Goal: Complete application form

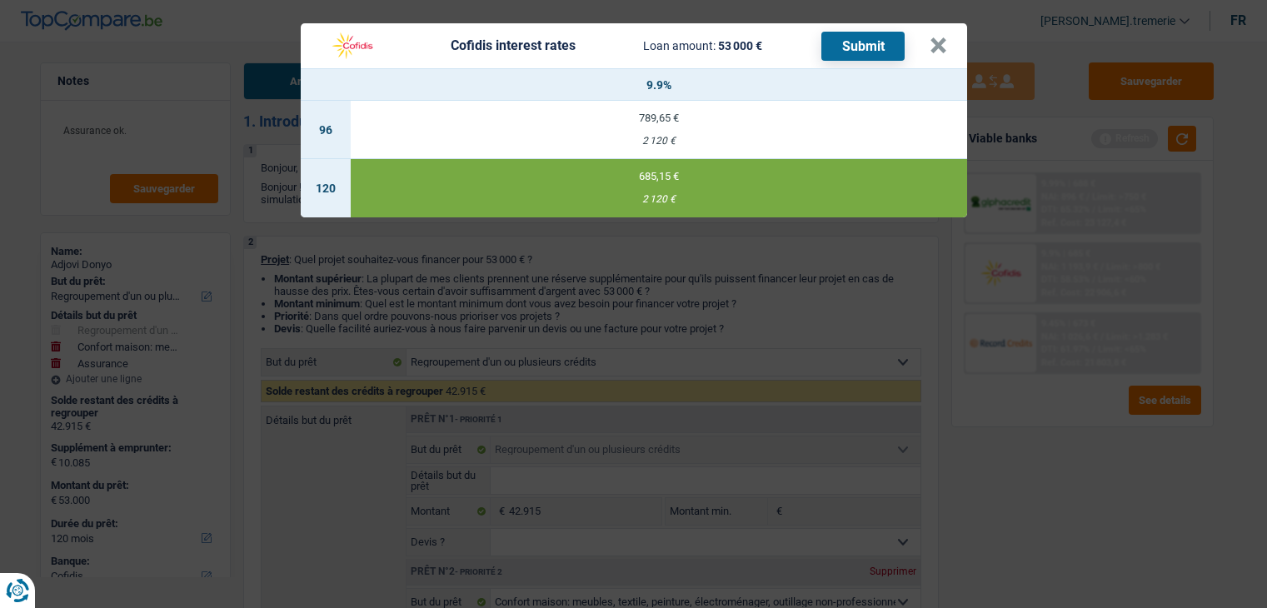
select select "refinancing"
select select "household"
select select "insurance"
select select "120"
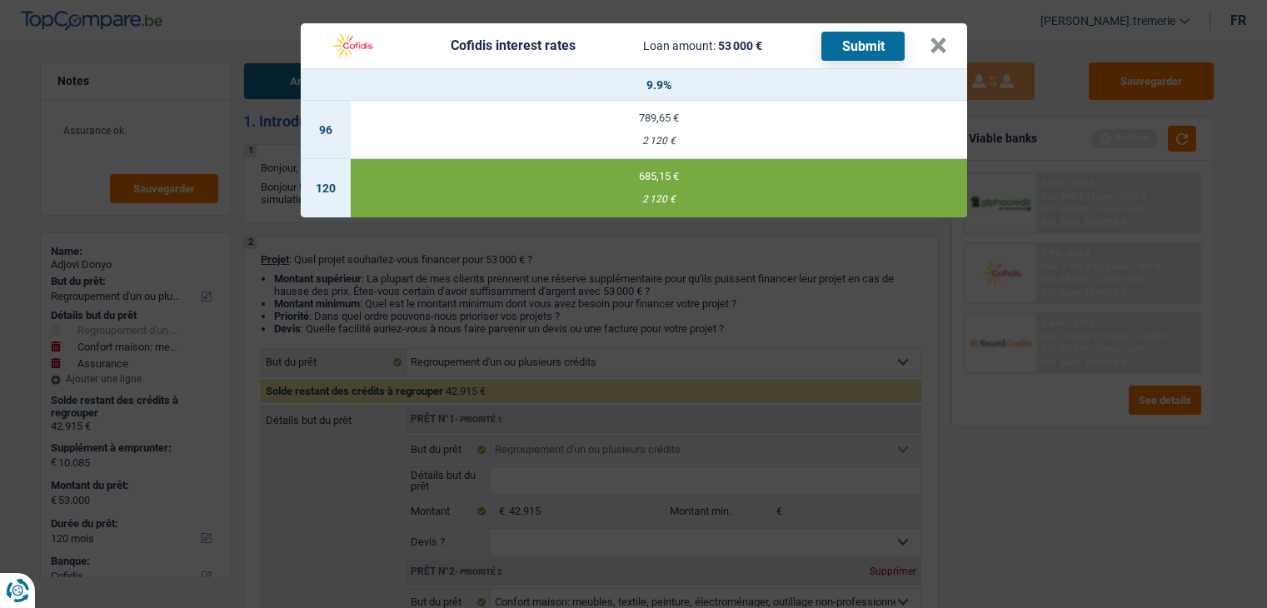
select select "cofidis"
select select "refinancing"
select select "household"
select select "yes"
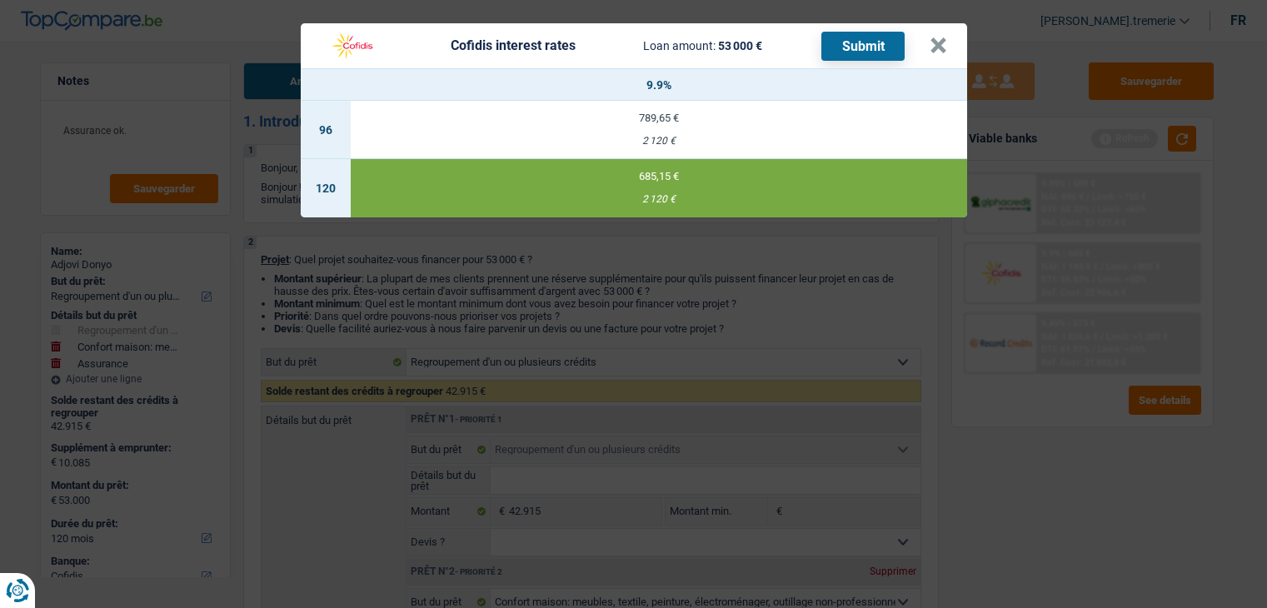
select select "insurance"
select select "120"
select select "privateEmployee"
select select "netSalary"
select select "mealVouchers"
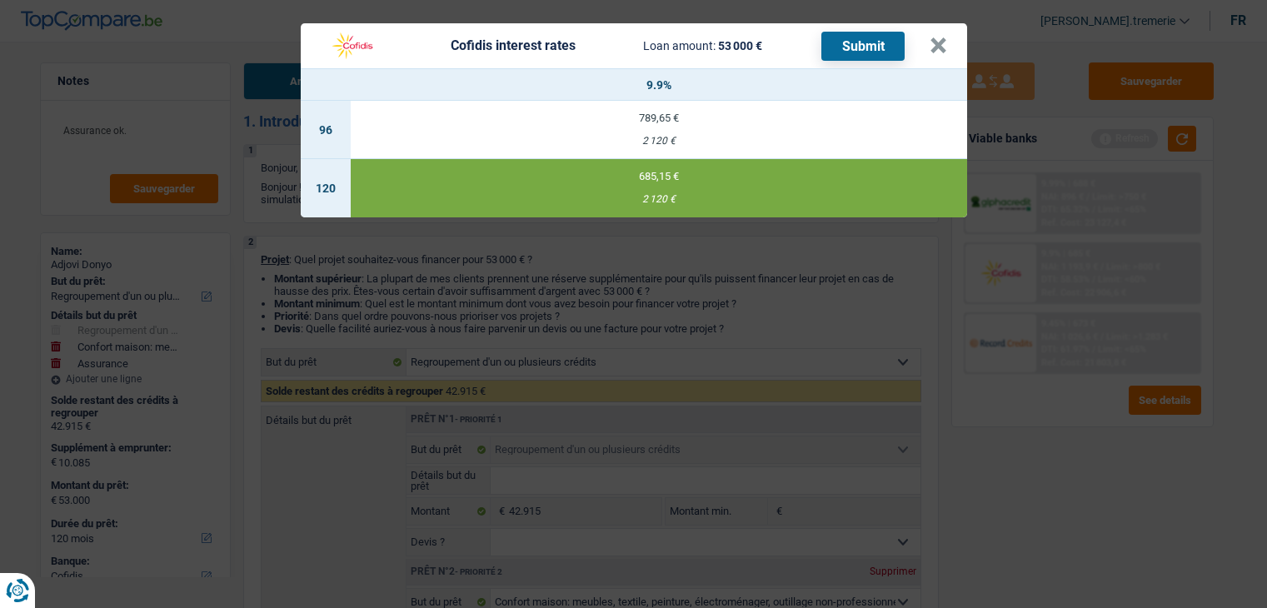
select select "familyAllowances"
select select "ownerWithMortgage"
select select "mortgage"
select select "240"
select select "personalLoan"
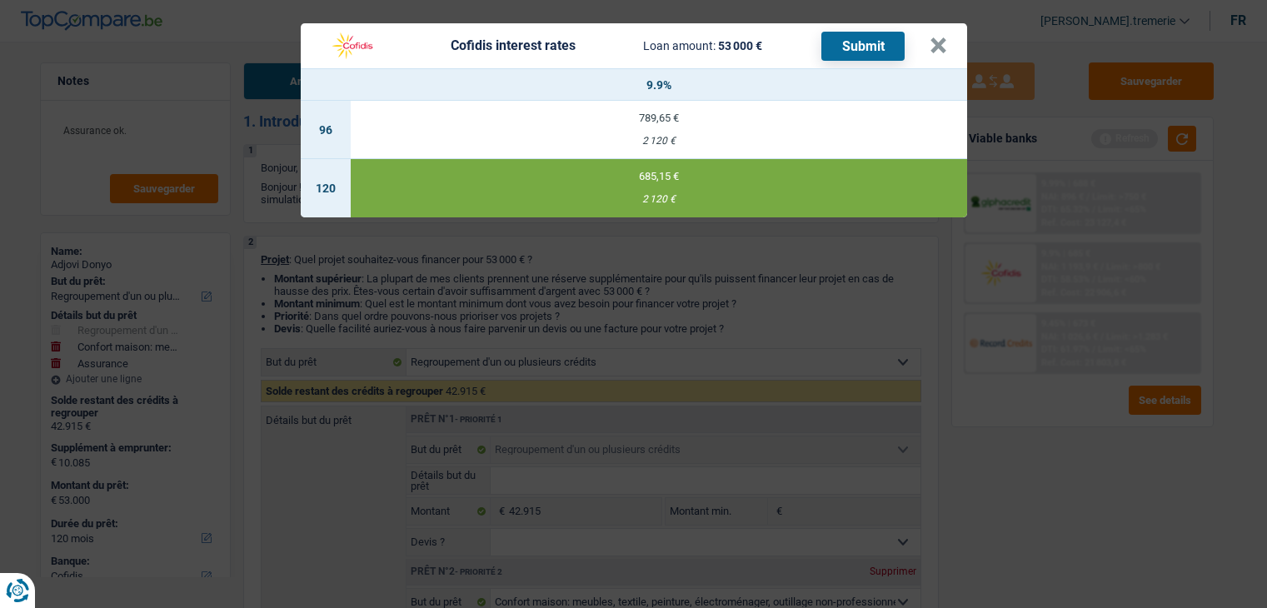
select select "smallWorks"
select select "96"
select select "personalLoan"
select select "other"
select select "48"
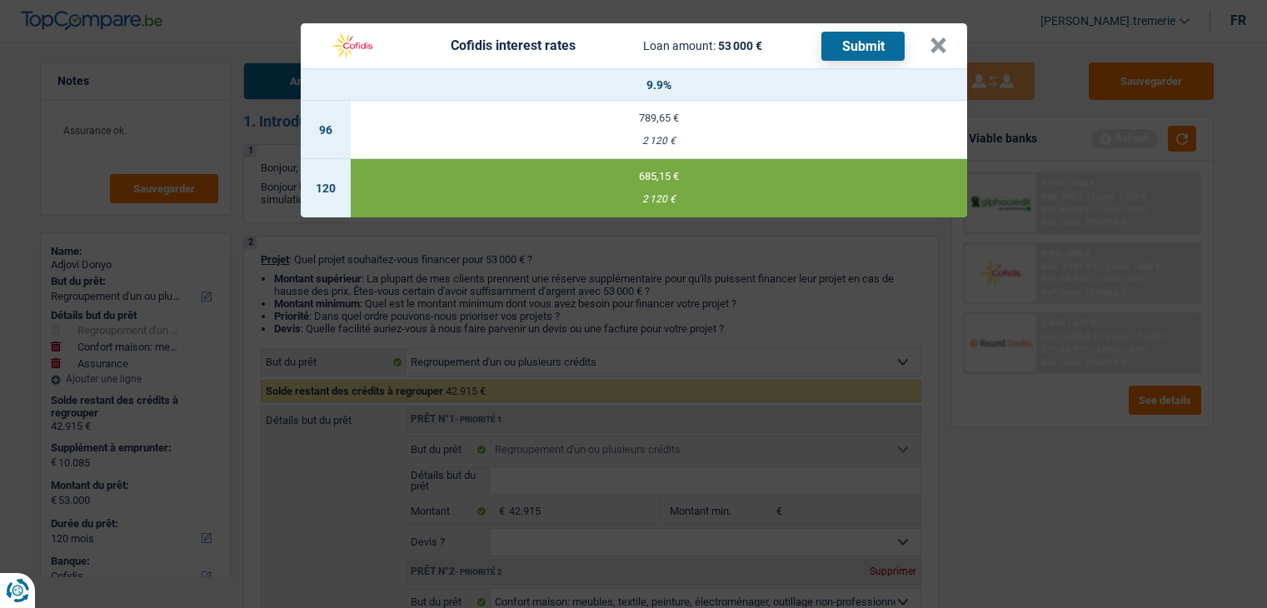
select select "cardOrCredit"
select select "refinancing"
select select "household"
select select "yes"
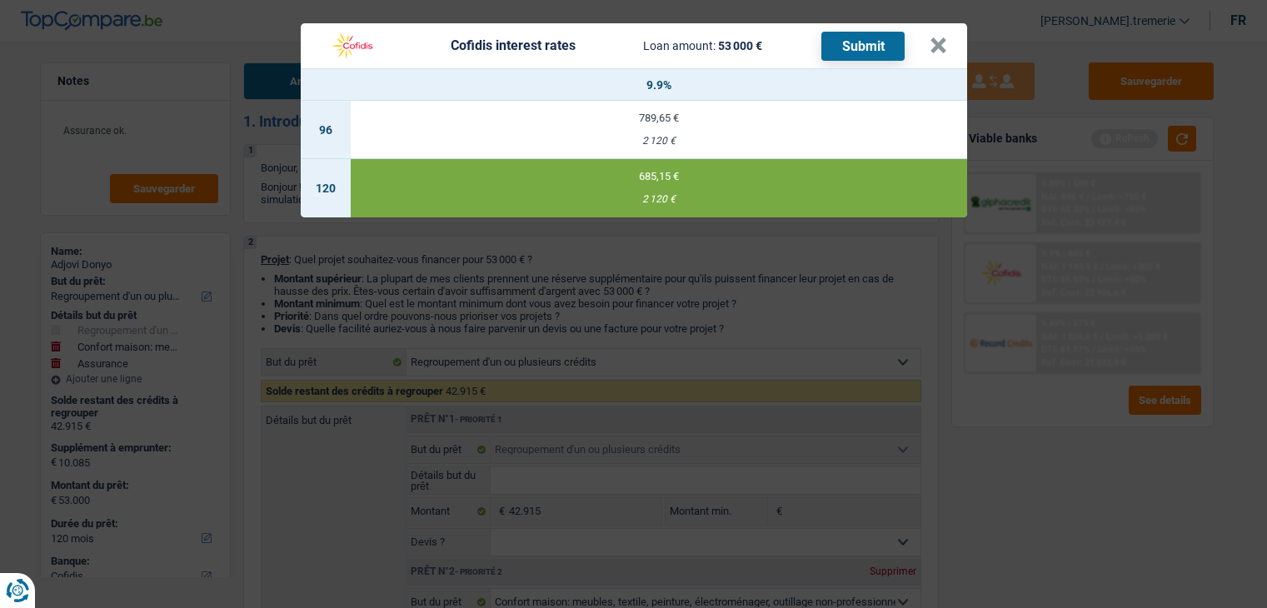
select select "insurance"
select select "120"
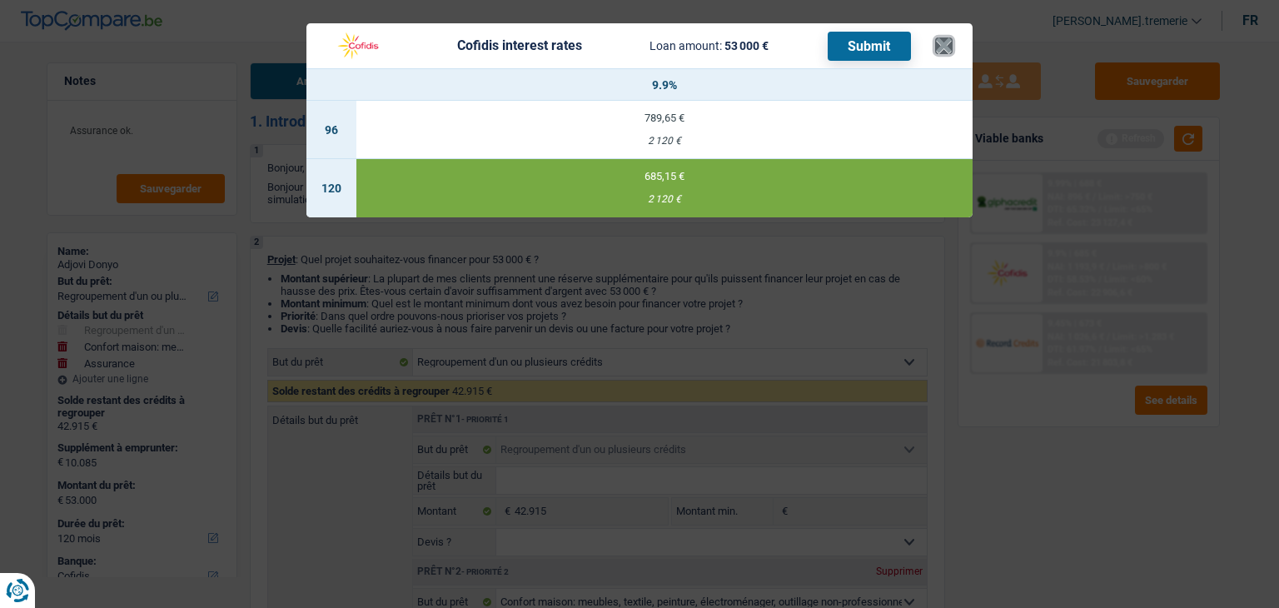
click at [949, 46] on button "×" at bounding box center [943, 45] width 17 height 17
